Goal: Task Accomplishment & Management: Complete application form

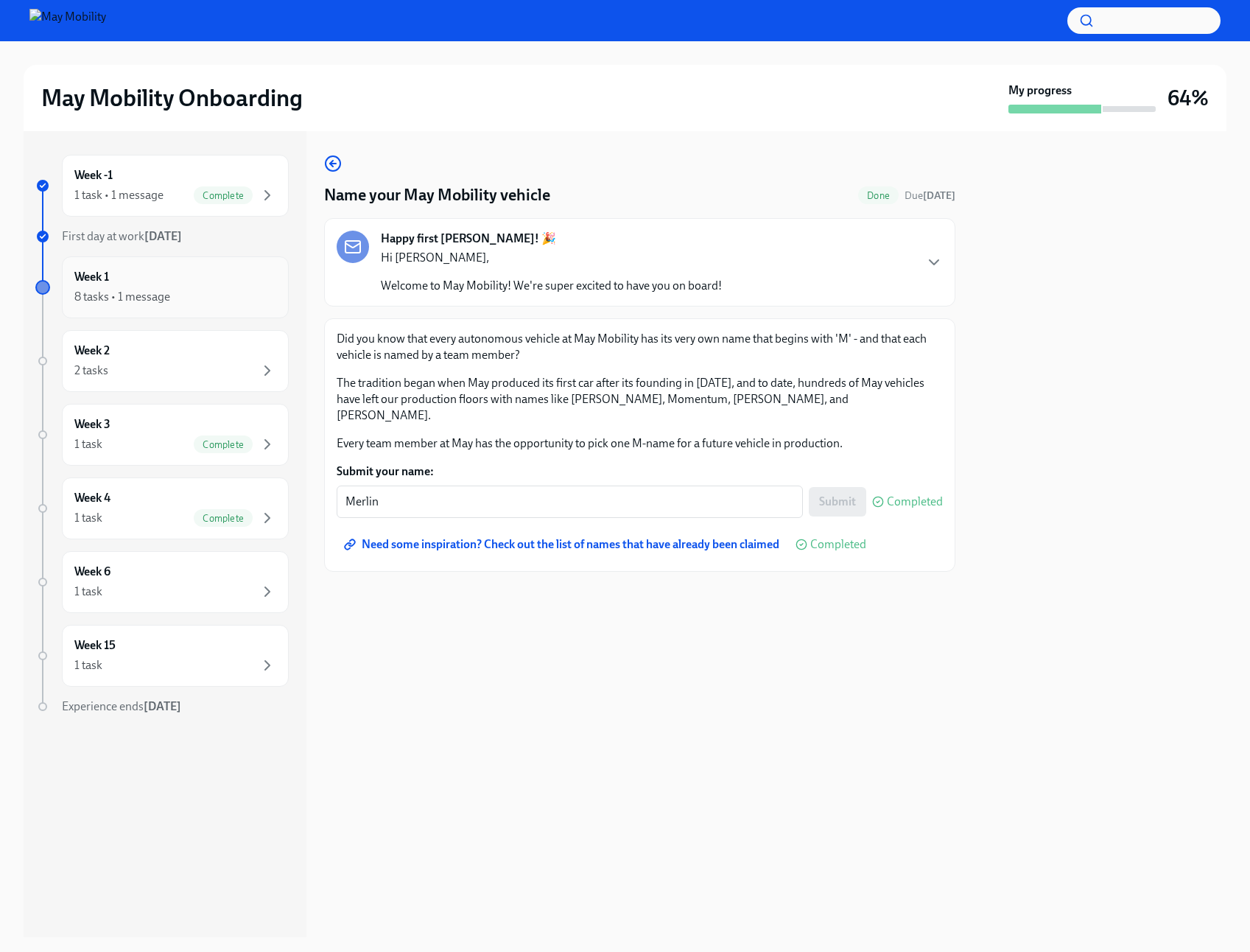
click at [151, 277] on div "Week 1 8 tasks • 1 message" at bounding box center [175, 287] width 202 height 37
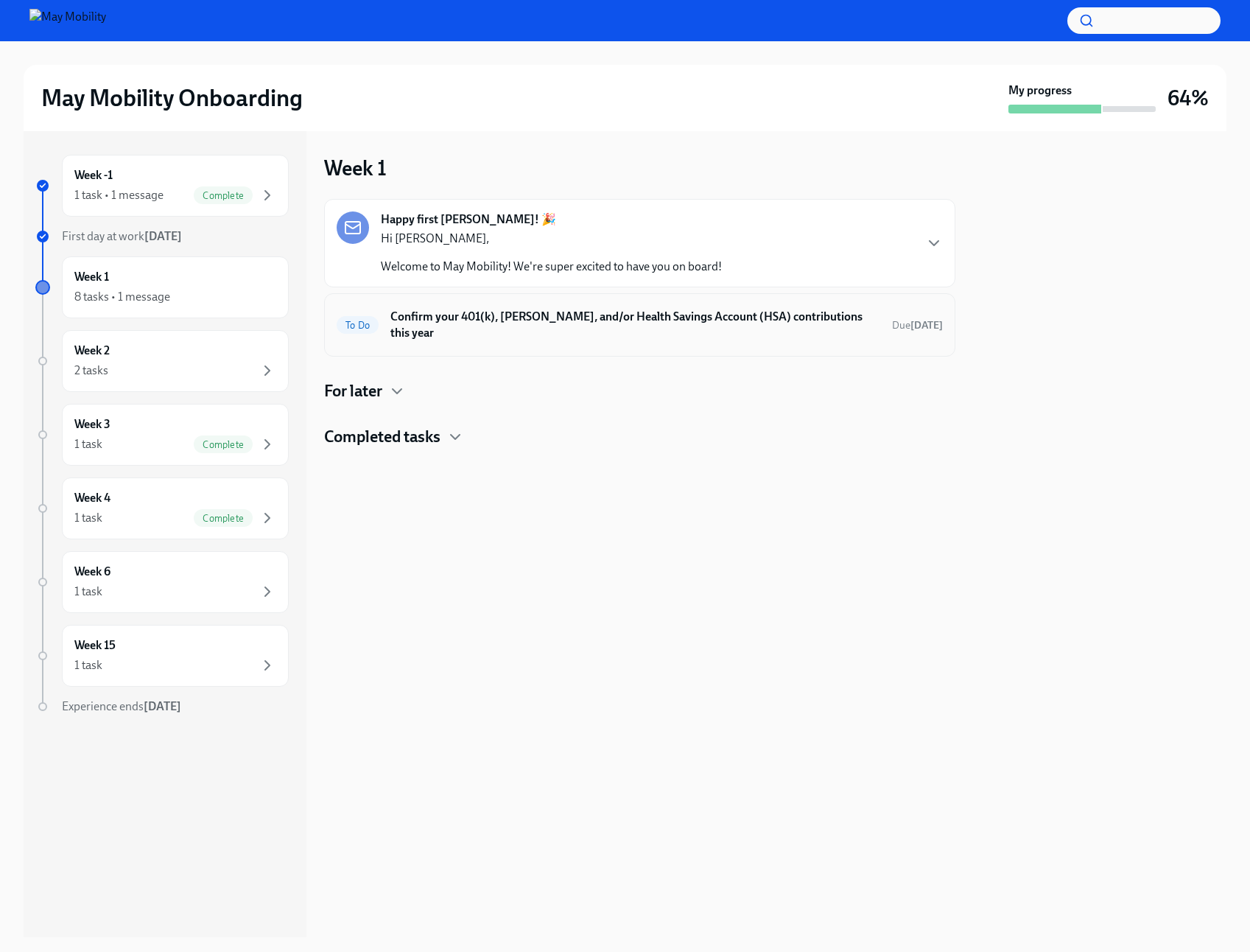
click at [730, 318] on h6 "Confirm your 401(k), [PERSON_NAME], and/or Health Savings Account (HSA) contrib…" at bounding box center [635, 324] width 490 height 32
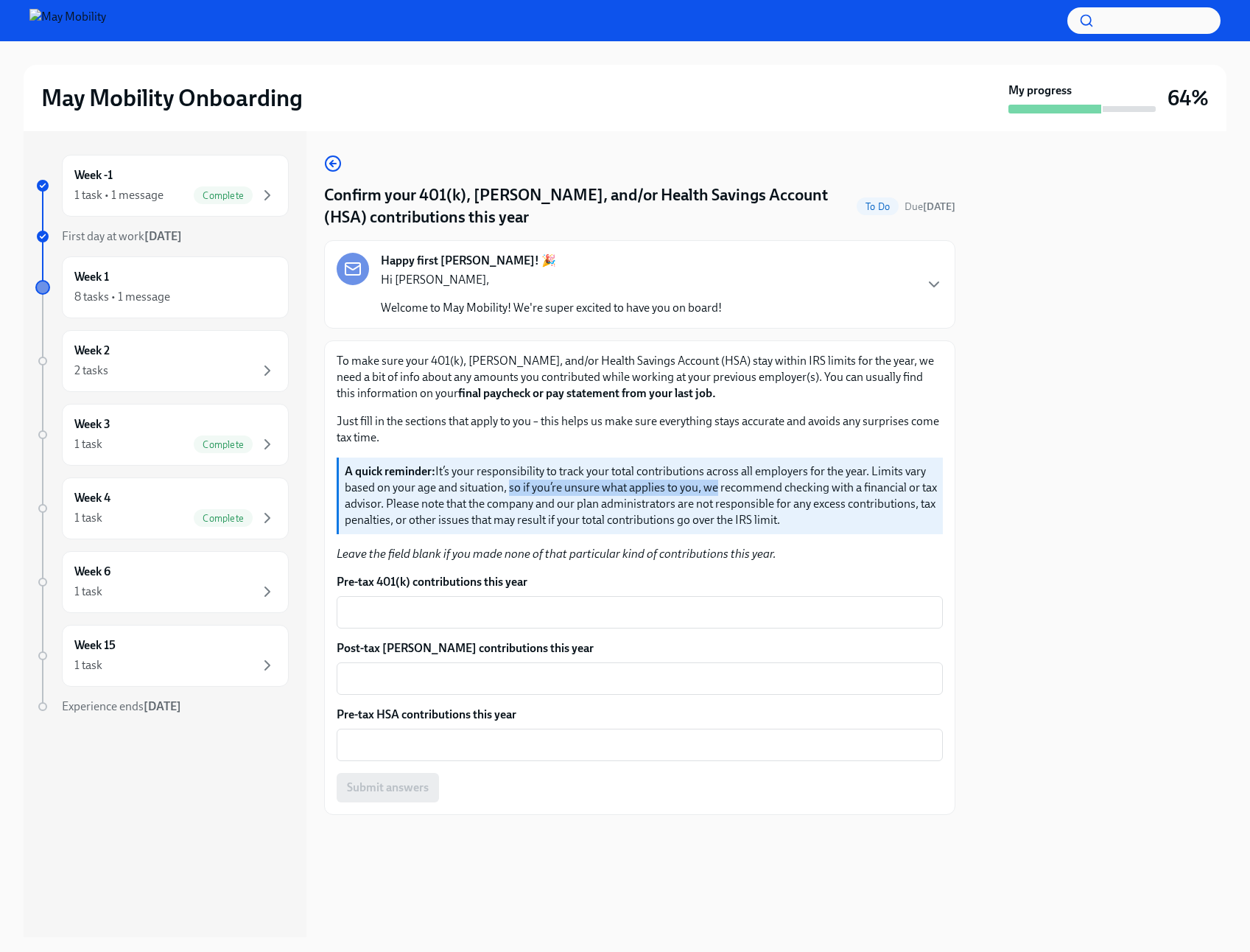
drag, startPoint x: 509, startPoint y: 488, endPoint x: 711, endPoint y: 496, distance: 202.2
click at [711, 496] on p "A quick reminder: It’s your responsibility to track your total contributions ac…" at bounding box center [640, 496] width 592 height 65
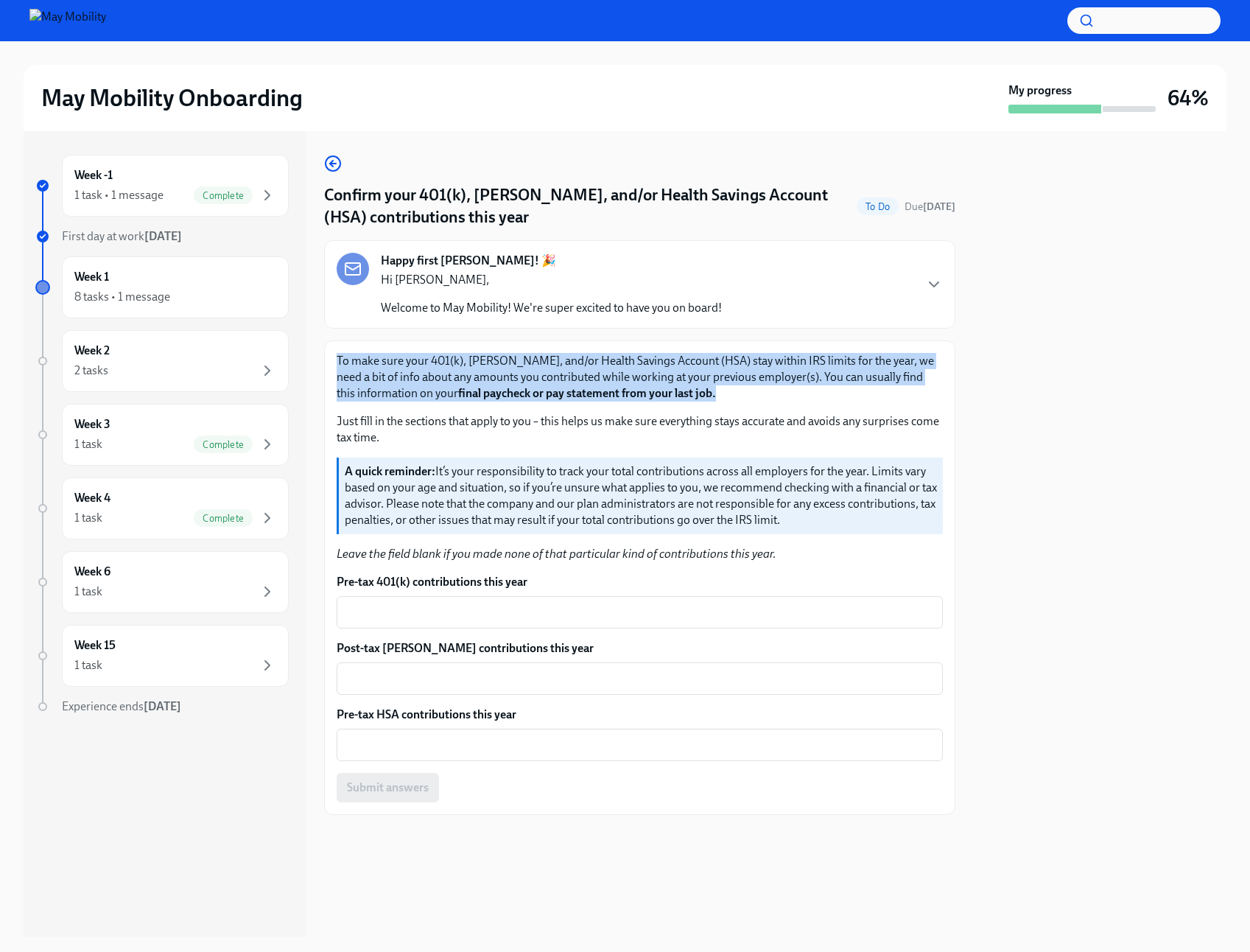
drag, startPoint x: 561, startPoint y: 390, endPoint x: 329, endPoint y: 355, distance: 234.6
click at [329, 355] on div "To make sure your 401(k), Roth, and/or Health Savings Account (HSA) stay within…" at bounding box center [640, 578] width 631 height 475
click at [423, 374] on p "To make sure your 401(k), Roth, and/or Health Savings Account (HSA) stay within…" at bounding box center [640, 377] width 606 height 49
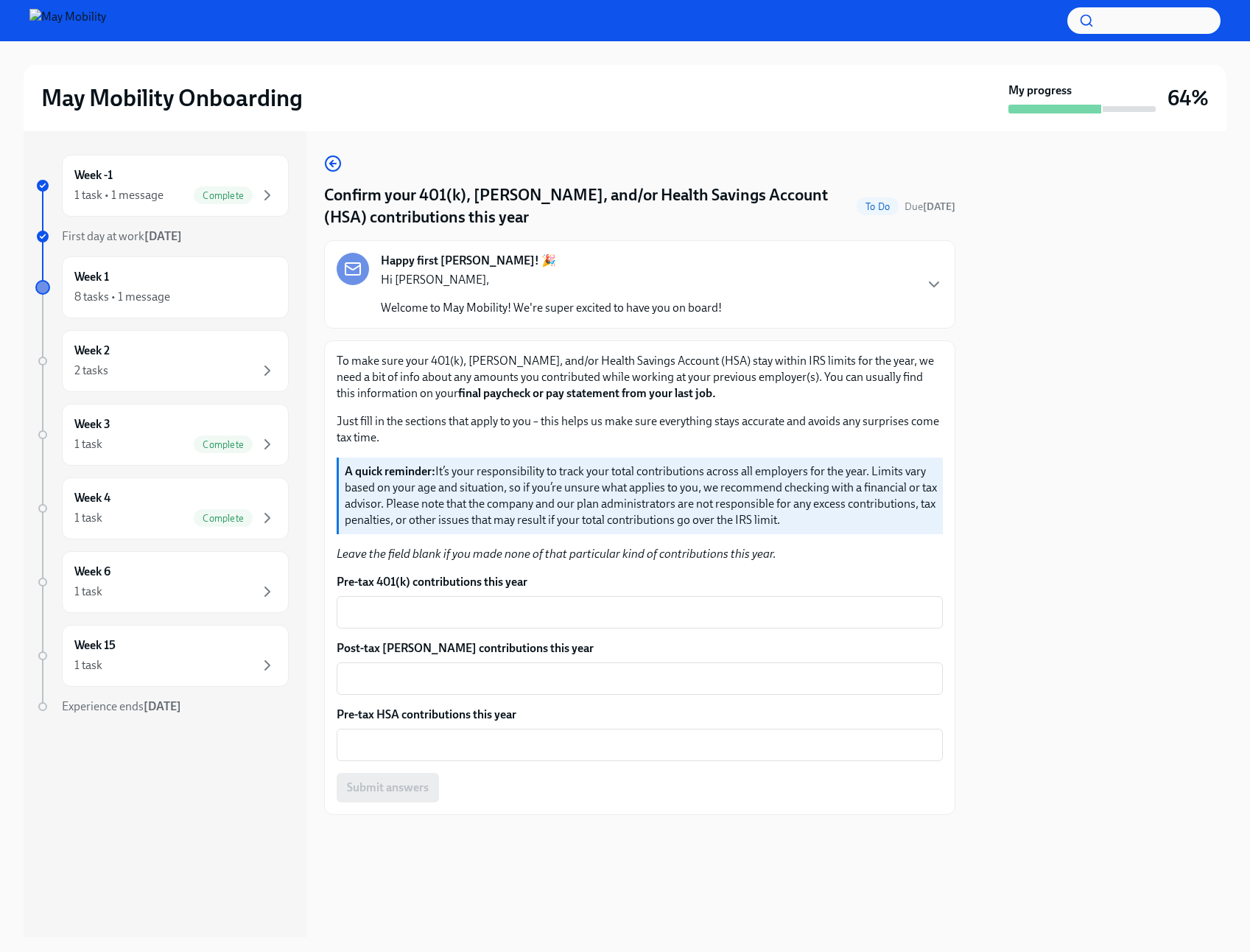
click at [539, 420] on p "Just fill in the sections that apply to you – this helps us make sure everythin…" at bounding box center [640, 429] width 606 height 32
drag, startPoint x: 543, startPoint y: 423, endPoint x: 645, endPoint y: 427, distance: 102.1
click at [787, 425] on p "Just fill in the sections that apply to you – this helps us make sure everythin…" at bounding box center [640, 429] width 606 height 32
click at [132, 420] on div "Week 3 1 task Complete" at bounding box center [175, 435] width 202 height 37
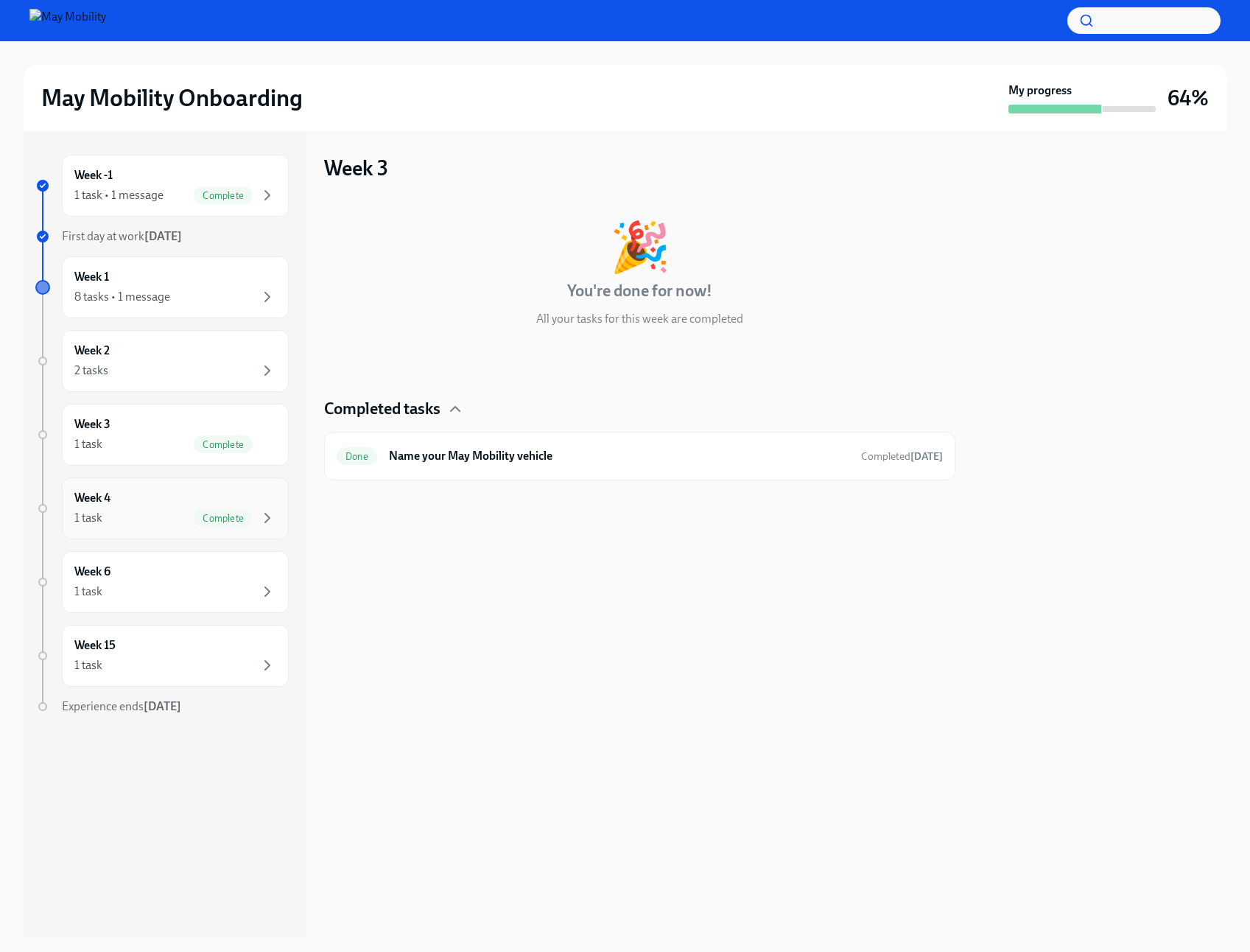
click at [132, 498] on div "Week 4 1 task Complete" at bounding box center [175, 508] width 202 height 37
click at [151, 442] on div "1 task Complete" at bounding box center [175, 444] width 202 height 17
click at [145, 360] on div "Week 2 2 tasks" at bounding box center [175, 360] width 202 height 37
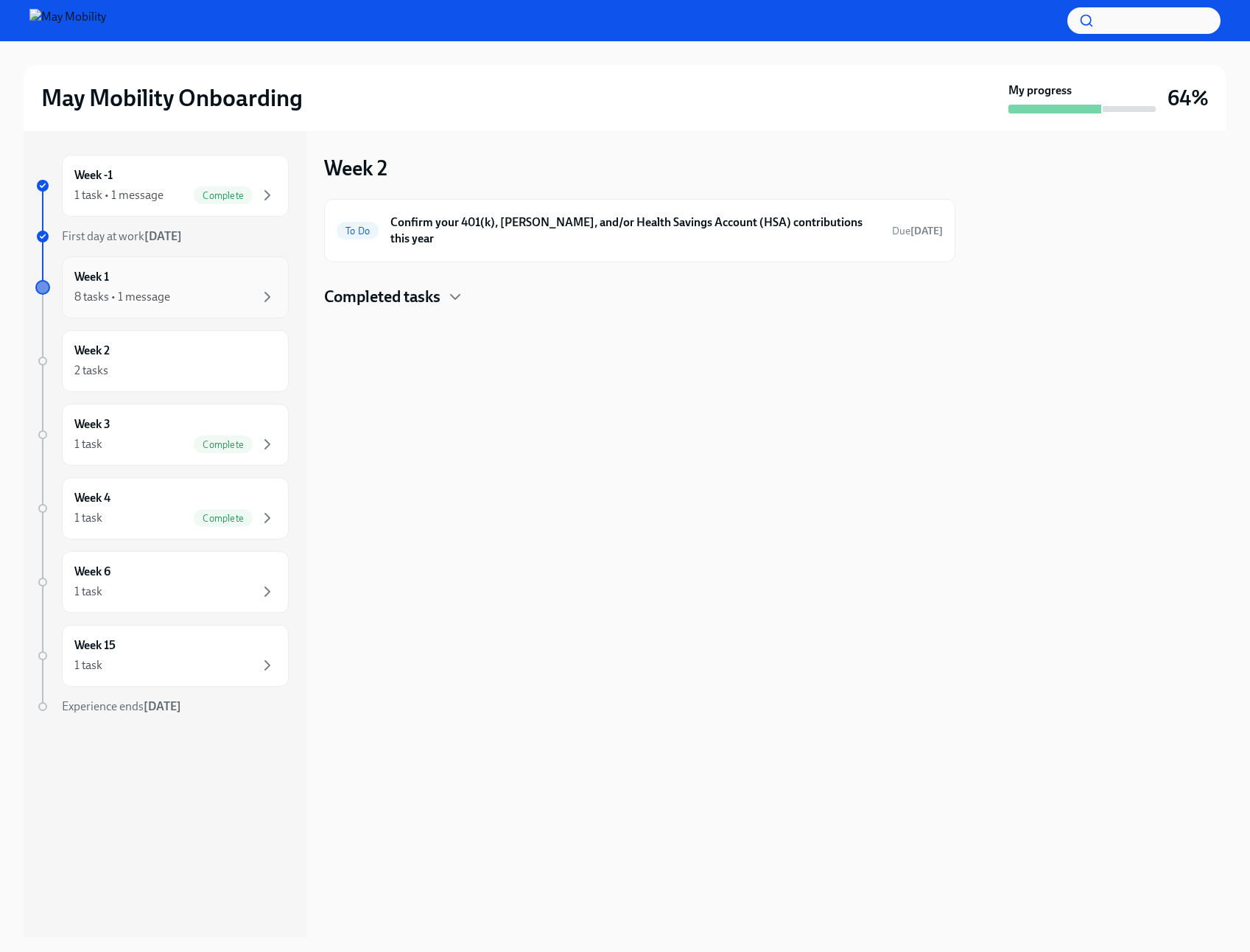
click at [151, 302] on div "8 tasks • 1 message" at bounding box center [121, 297] width 95 height 17
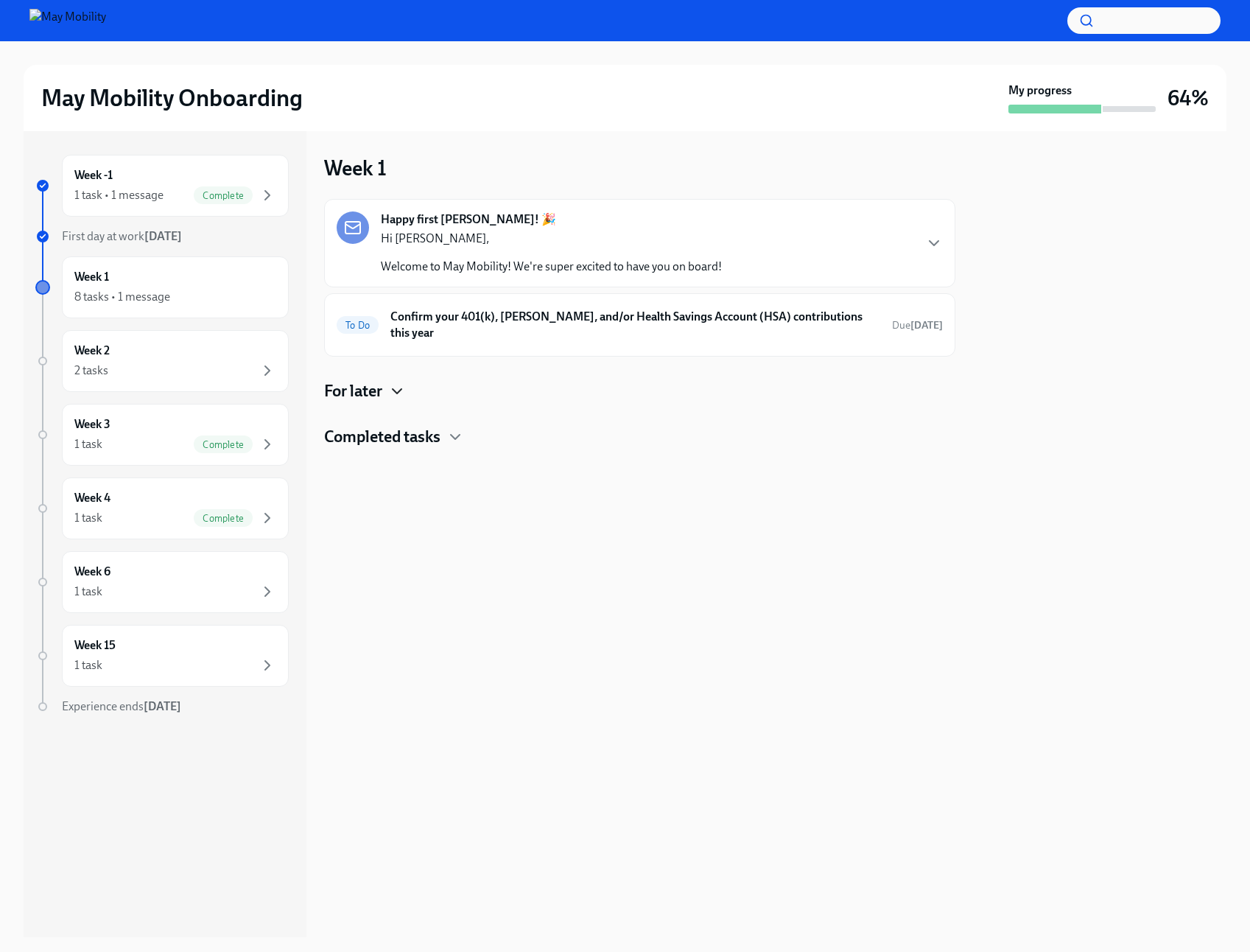
click at [391, 383] on icon "button" at bounding box center [397, 391] width 17 height 17
click at [387, 380] on div "For later" at bounding box center [640, 391] width 631 height 22
click at [401, 428] on h4 "Completed tasks" at bounding box center [382, 437] width 117 height 22
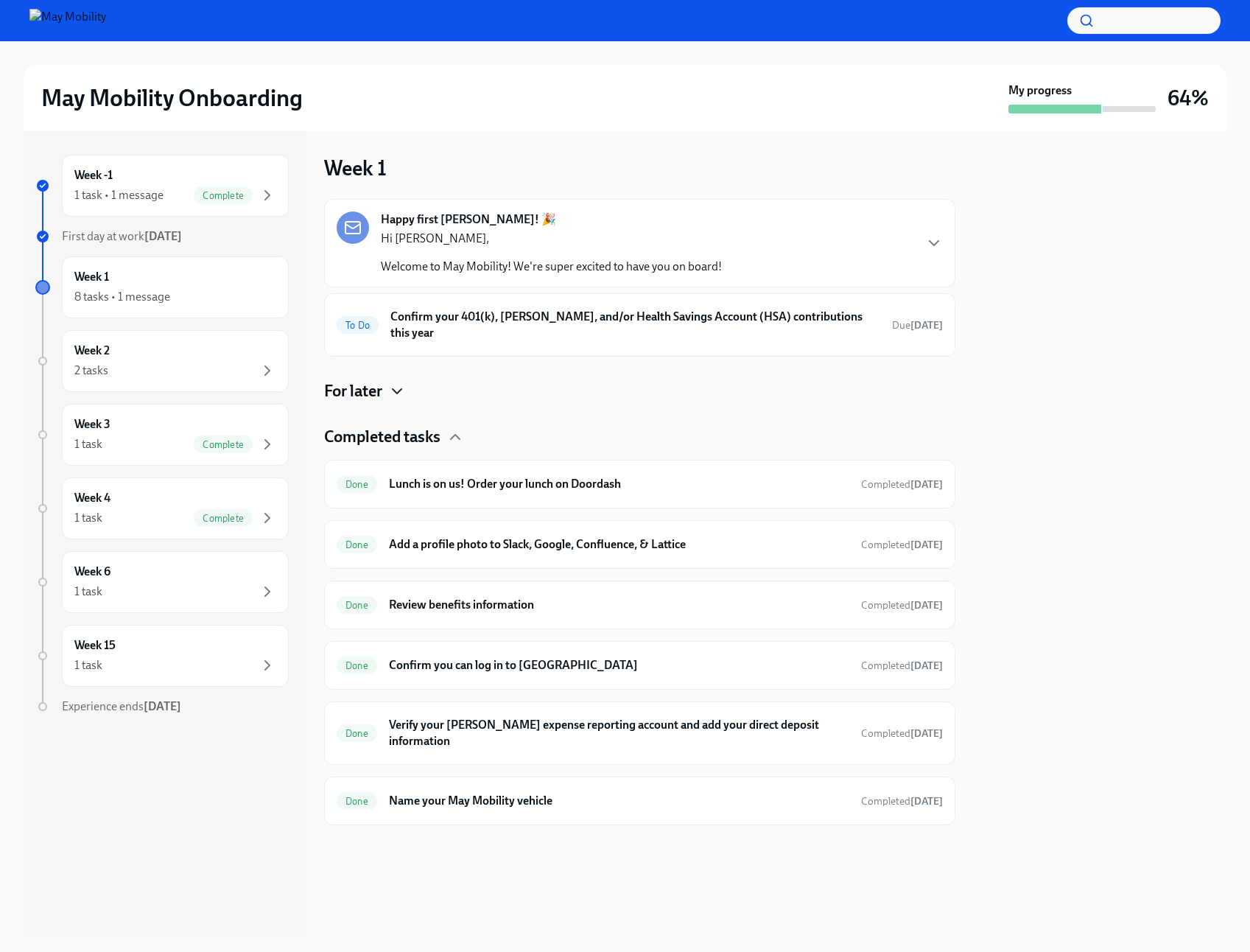
click at [408, 427] on h4 "Completed tasks" at bounding box center [382, 437] width 117 height 22
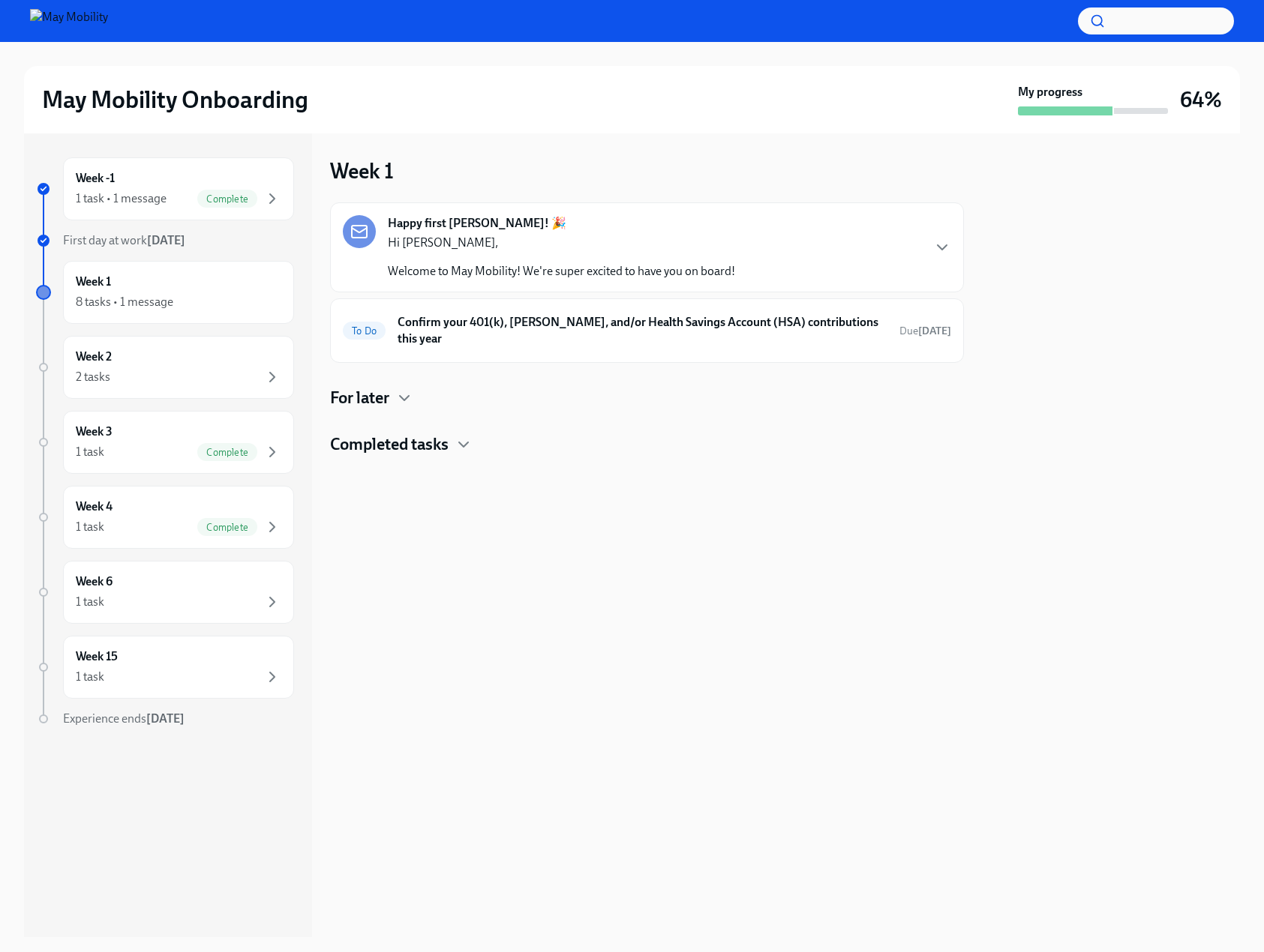
drag, startPoint x: 673, startPoint y: 497, endPoint x: 654, endPoint y: 481, distance: 24.8
click at [675, 494] on div "Week 1 Happy first [PERSON_NAME]! 🎉 Hi [PERSON_NAME], Welcome to May Mobility! …" at bounding box center [646, 535] width 634 height 804
